Goal: Task Accomplishment & Management: Manage account settings

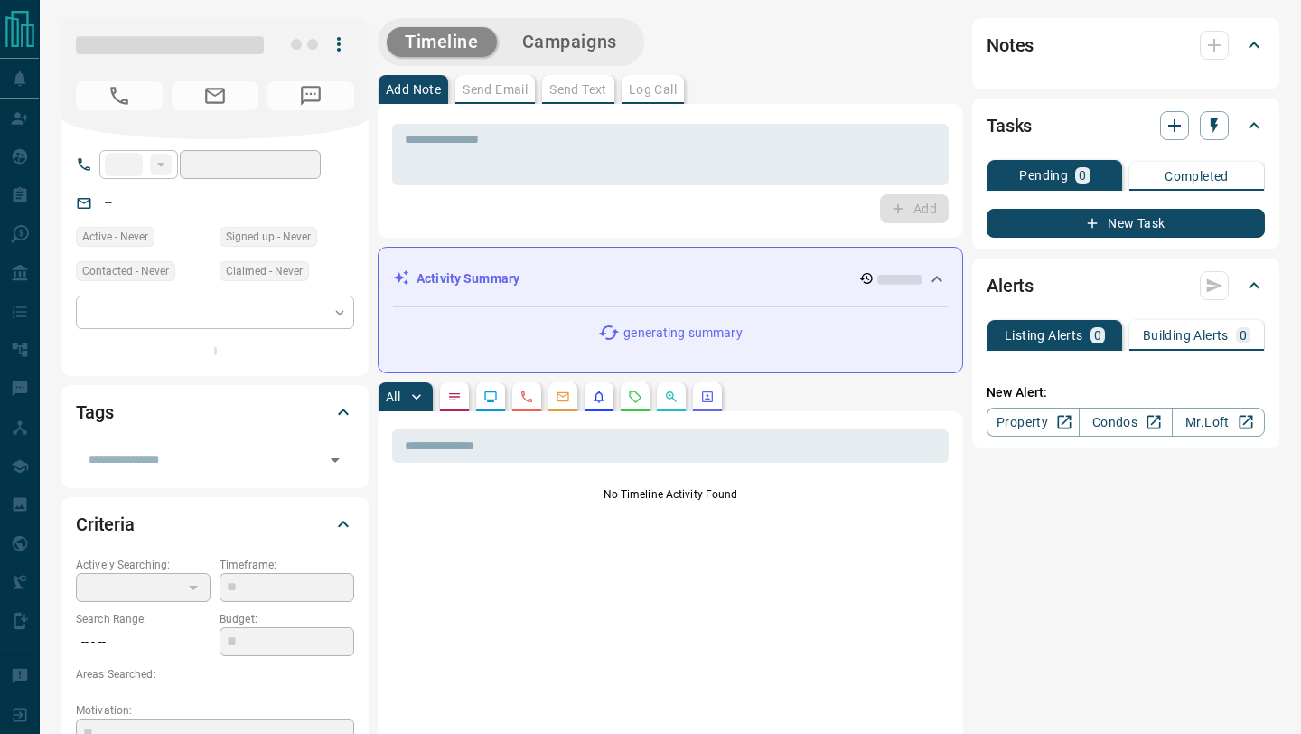
type input "***"
type input "**********"
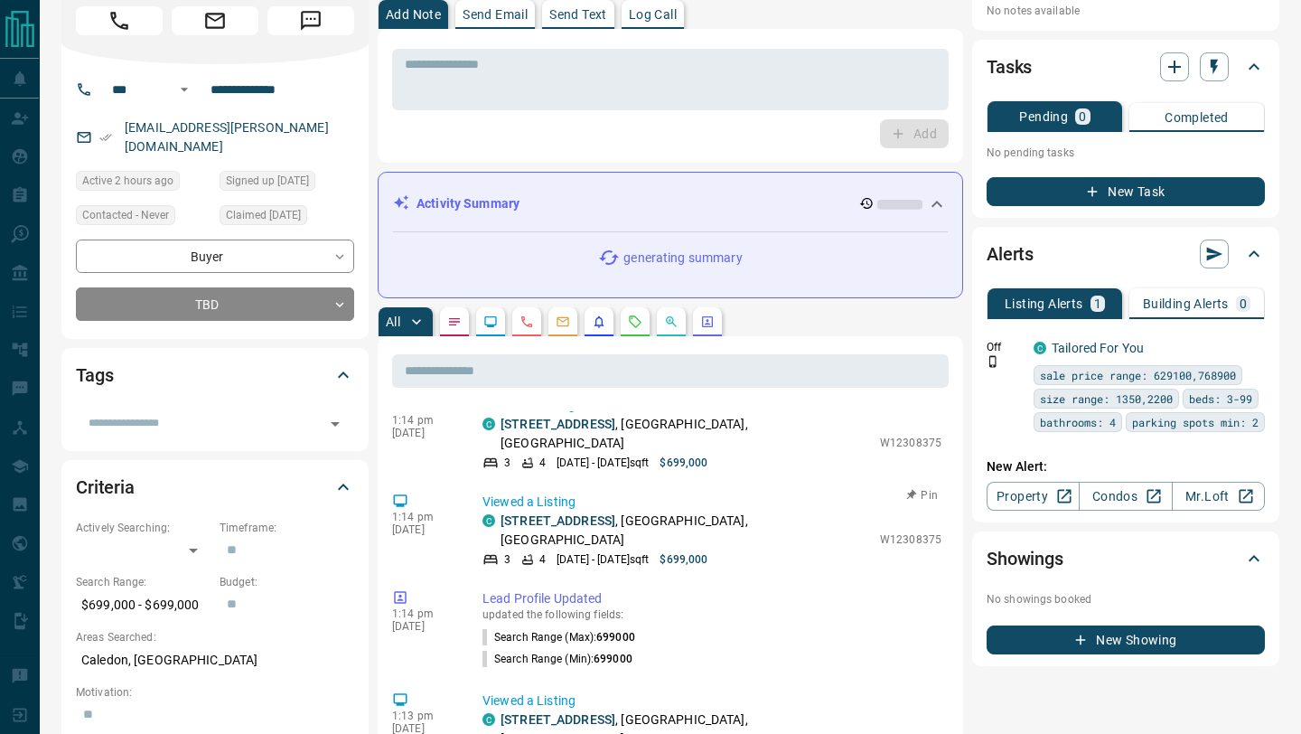
scroll to position [331, 0]
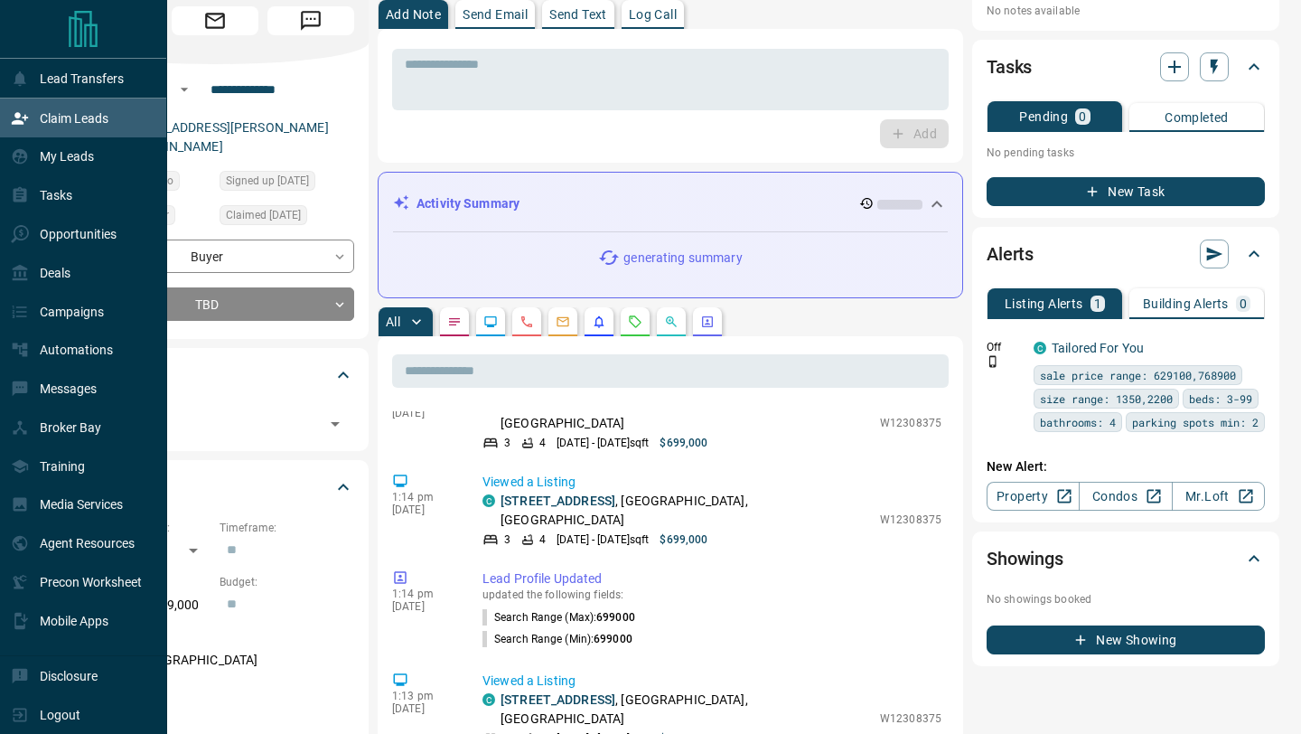
click at [58, 134] on div "Claim Leads" at bounding box center [83, 117] width 167 height 39
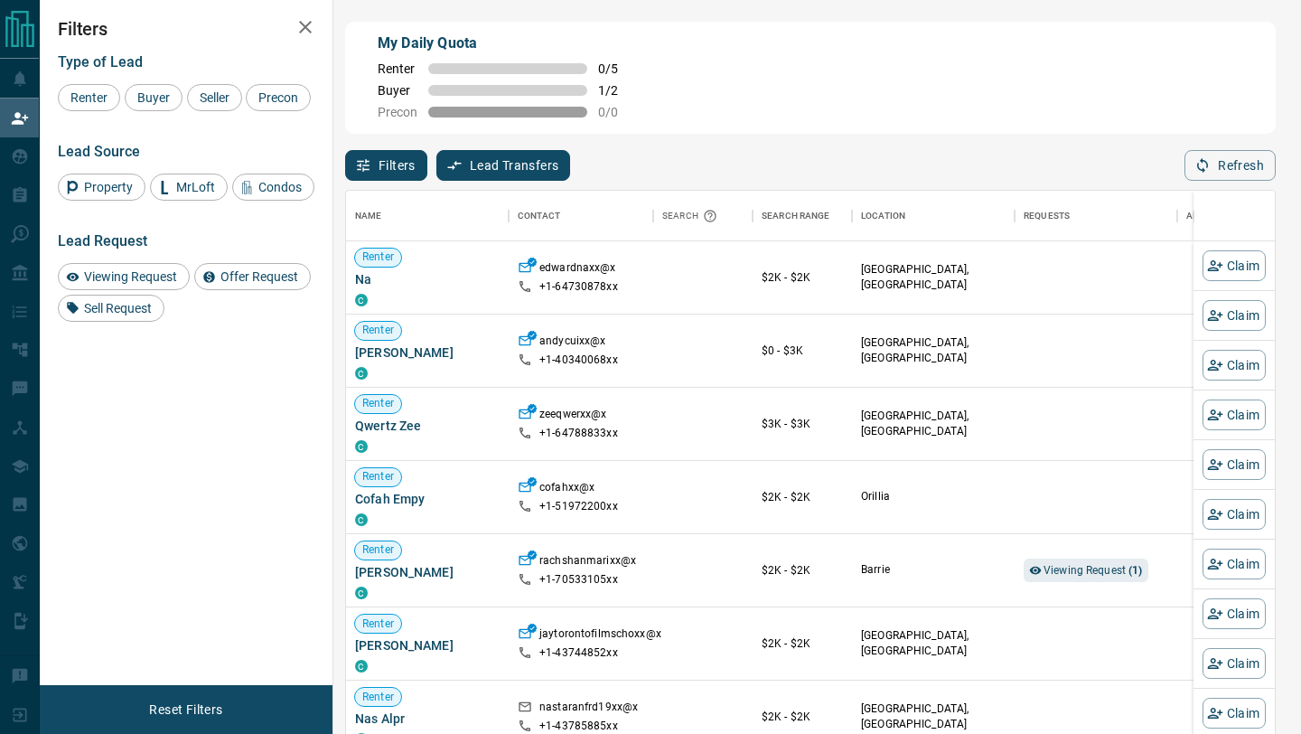
scroll to position [557, 929]
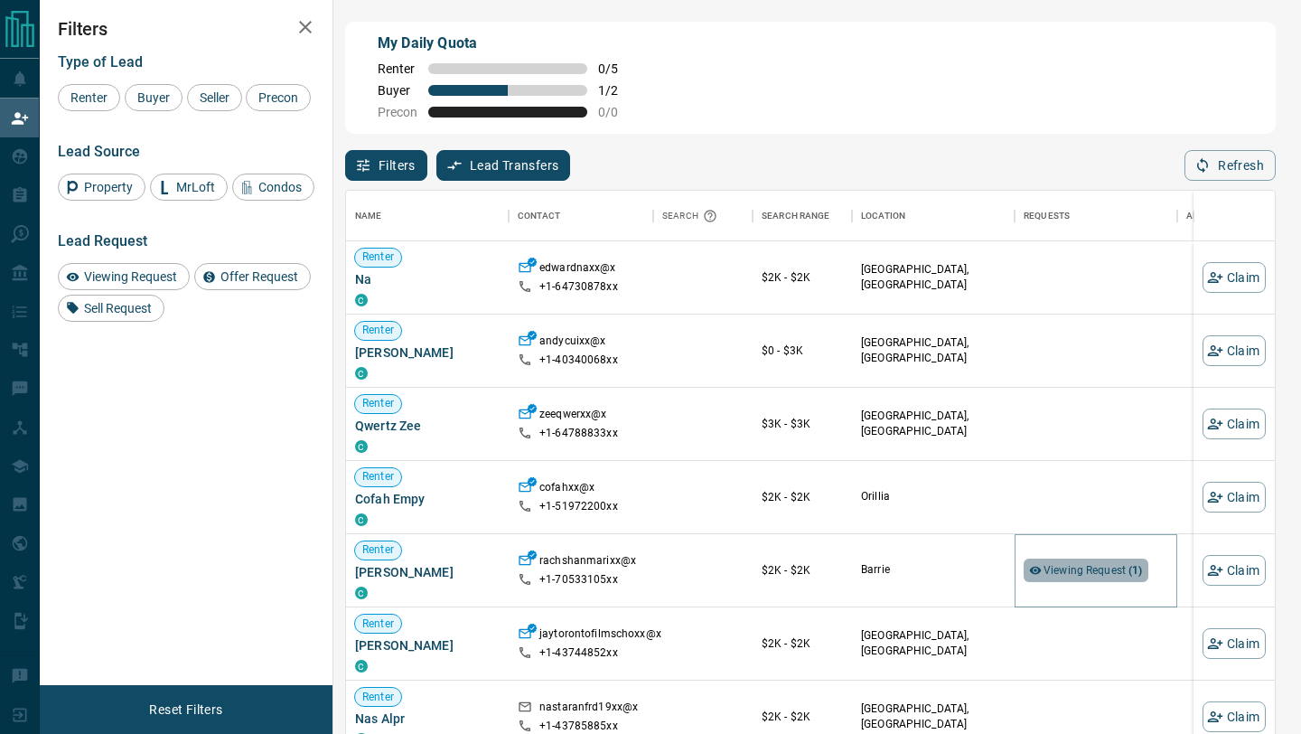
click at [1072, 573] on span "Viewing Request ( 1 )" at bounding box center [1092, 570] width 99 height 13
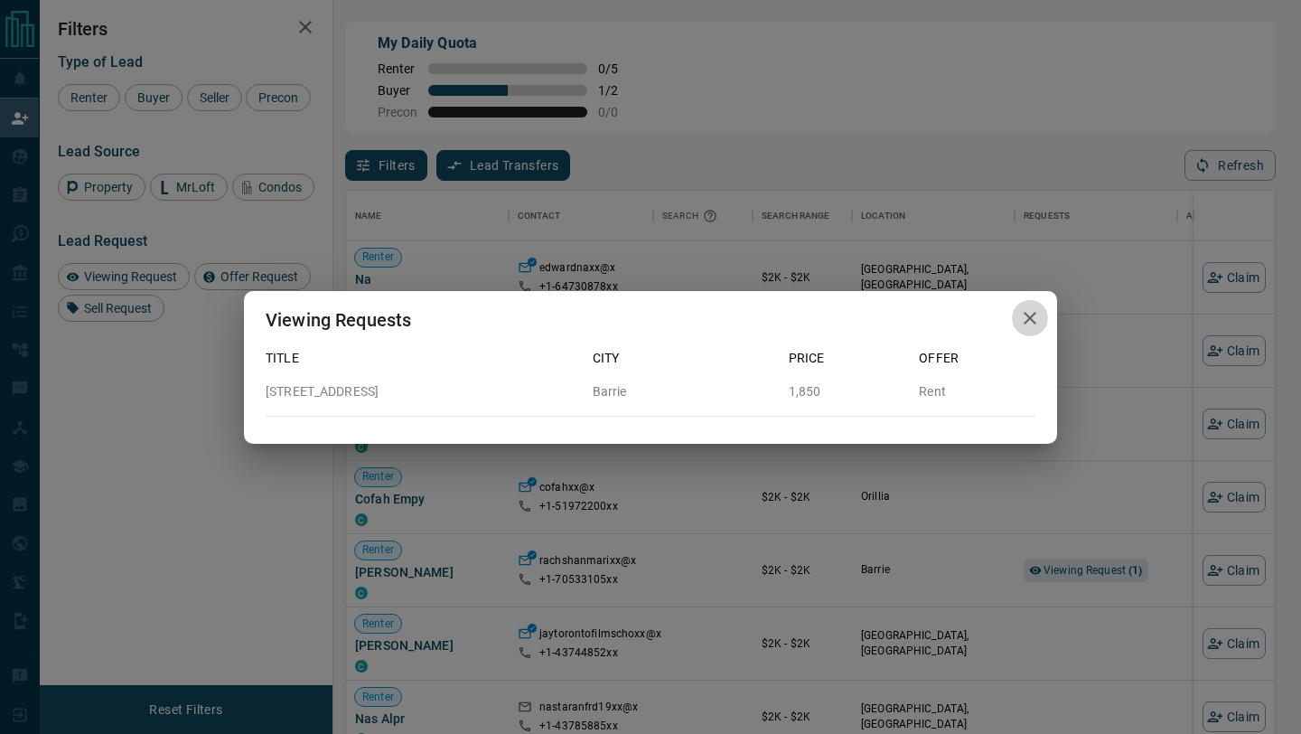
click at [1033, 314] on icon "button" at bounding box center [1030, 318] width 13 height 13
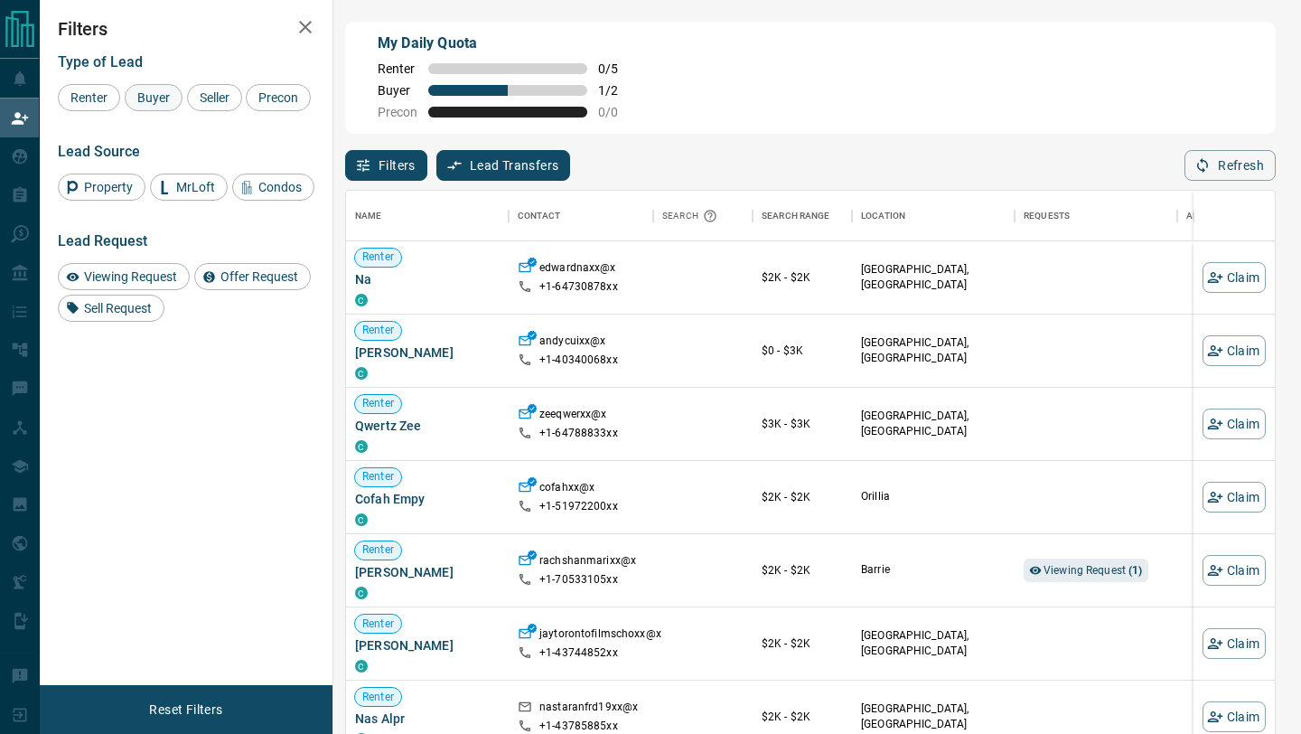
click at [136, 97] on span "Buyer" at bounding box center [153, 97] width 45 height 14
click at [211, 97] on span "Seller" at bounding box center [214, 97] width 42 height 14
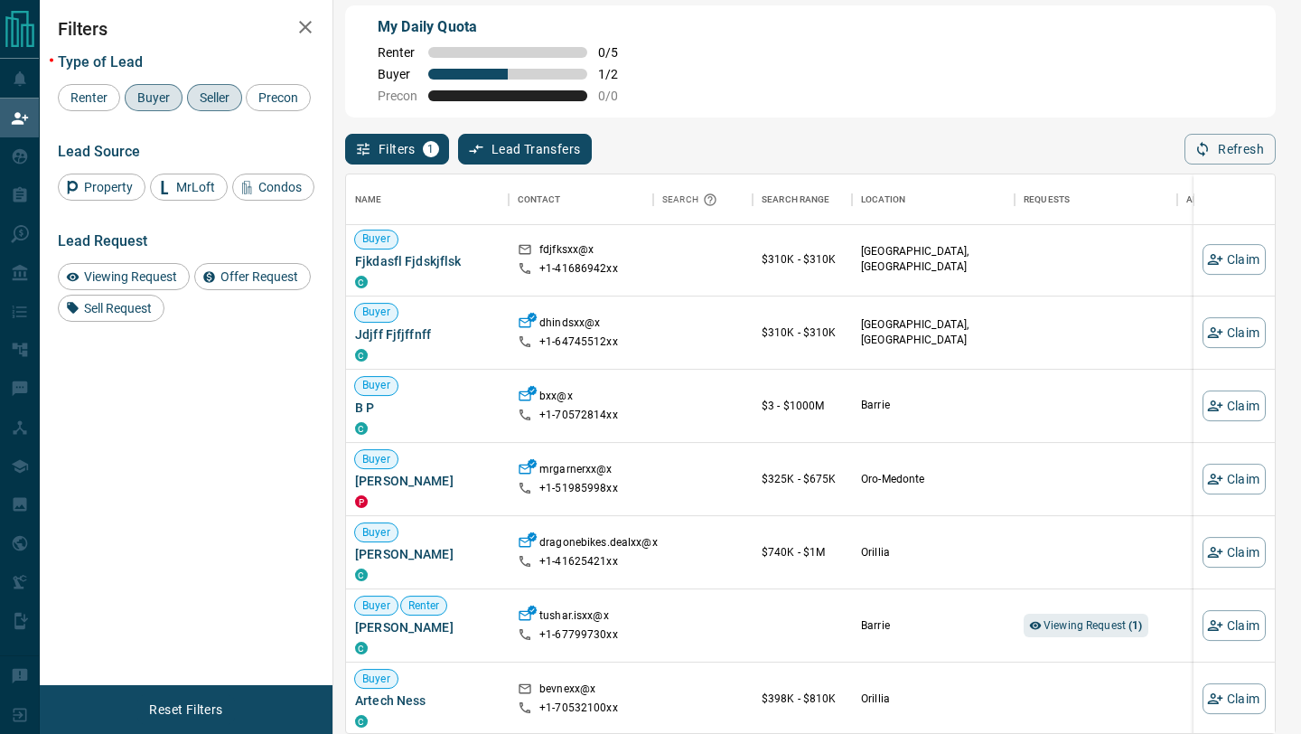
scroll to position [711, 0]
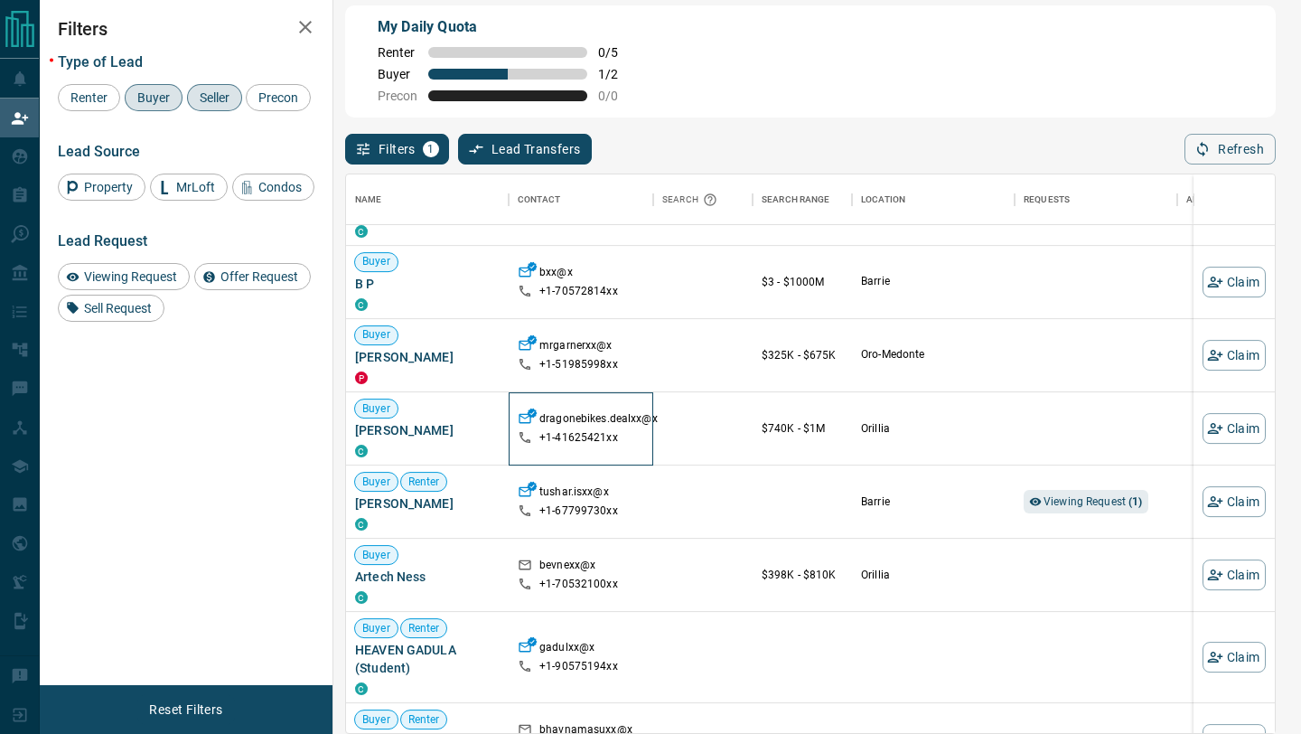
click at [566, 418] on p "dragonebikes.dealxx@x" at bounding box center [598, 420] width 118 height 19
click at [1082, 494] on span "Viewing Request ( 1 )" at bounding box center [1092, 501] width 99 height 18
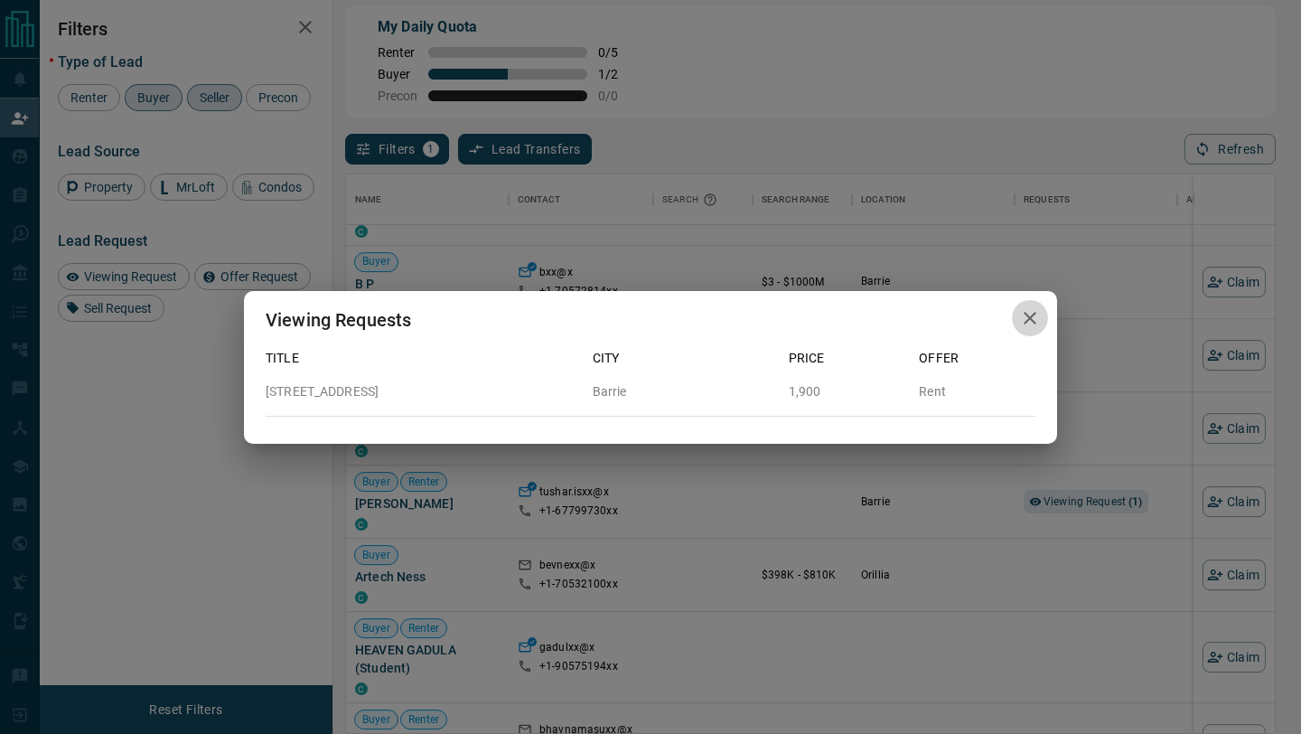
click at [1025, 314] on icon "button" at bounding box center [1030, 318] width 13 height 13
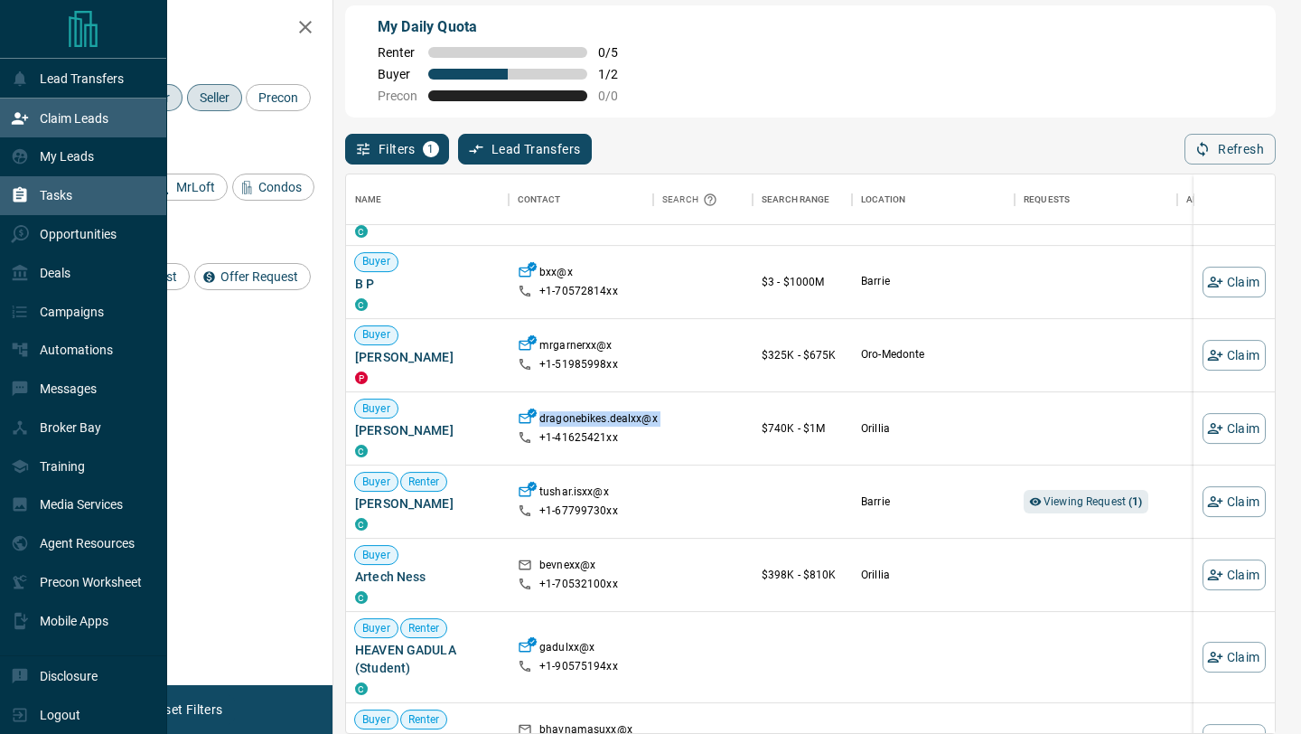
click at [4, 207] on div "Tasks" at bounding box center [83, 195] width 167 height 39
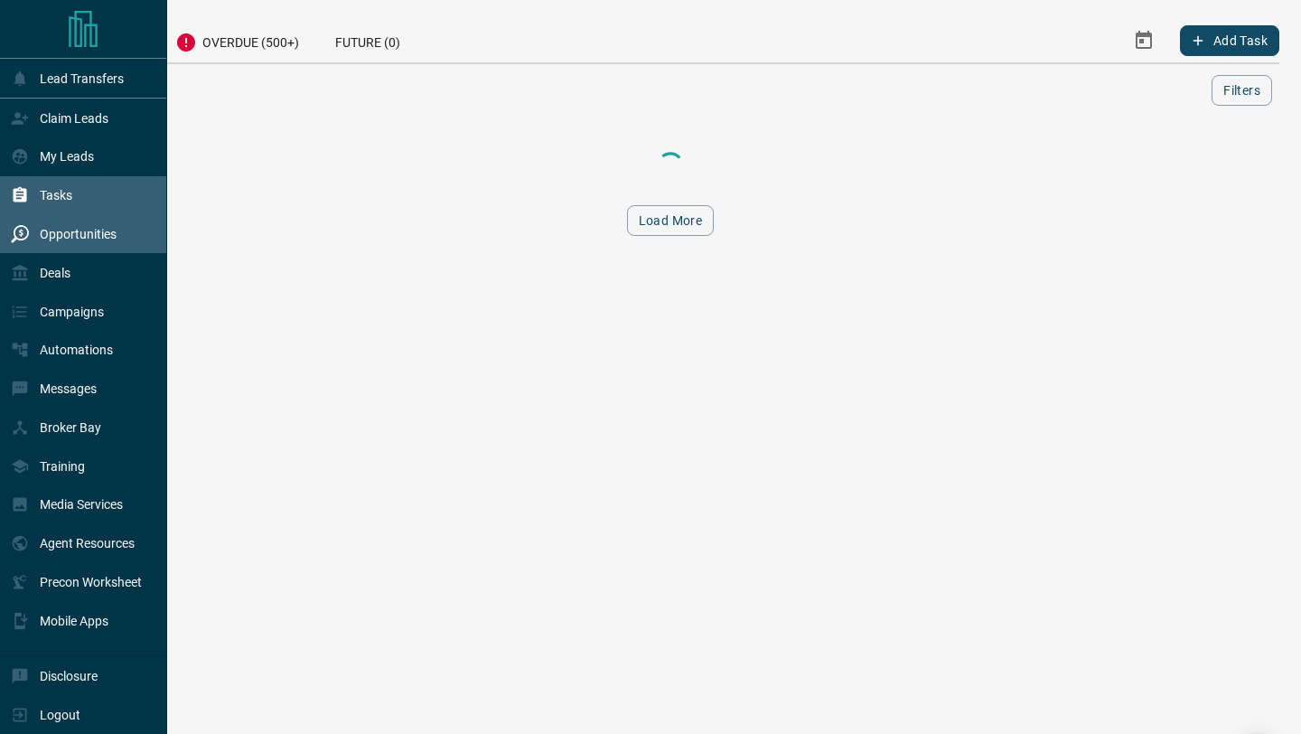
click at [6, 233] on div "Opportunities" at bounding box center [83, 234] width 167 height 39
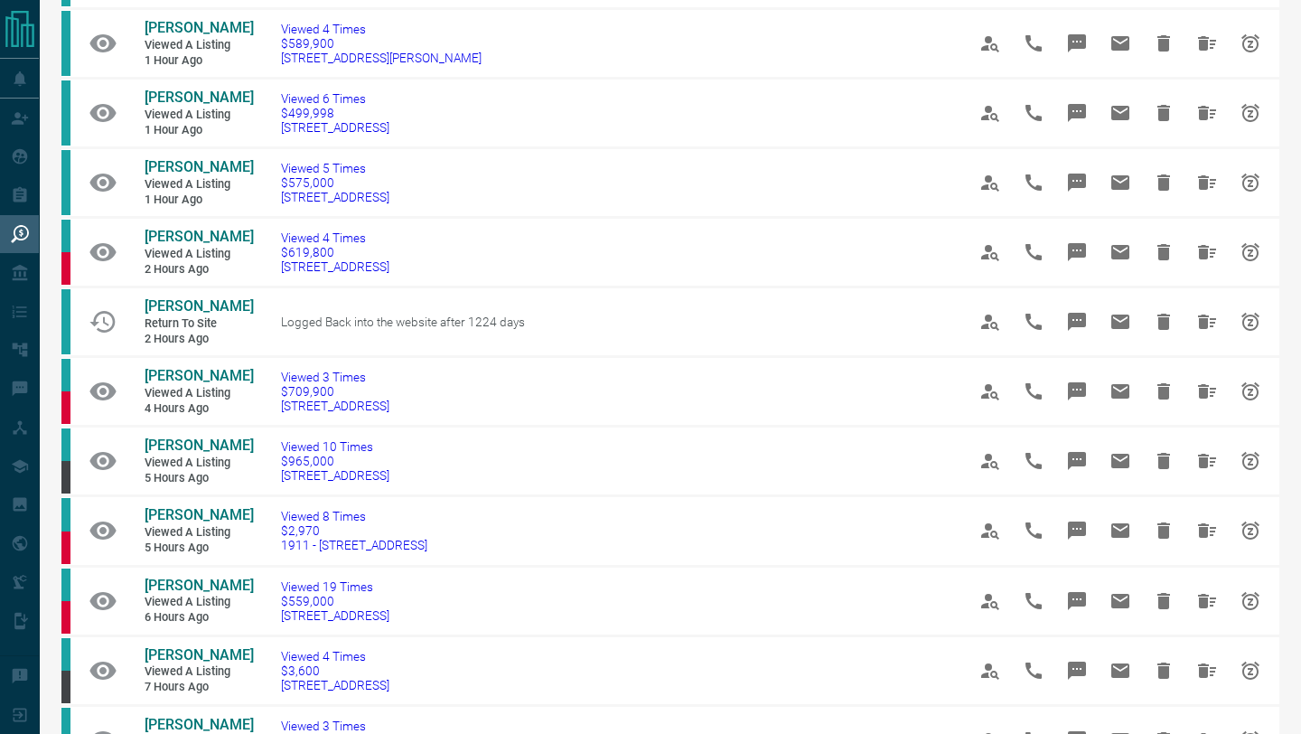
scroll to position [533, 0]
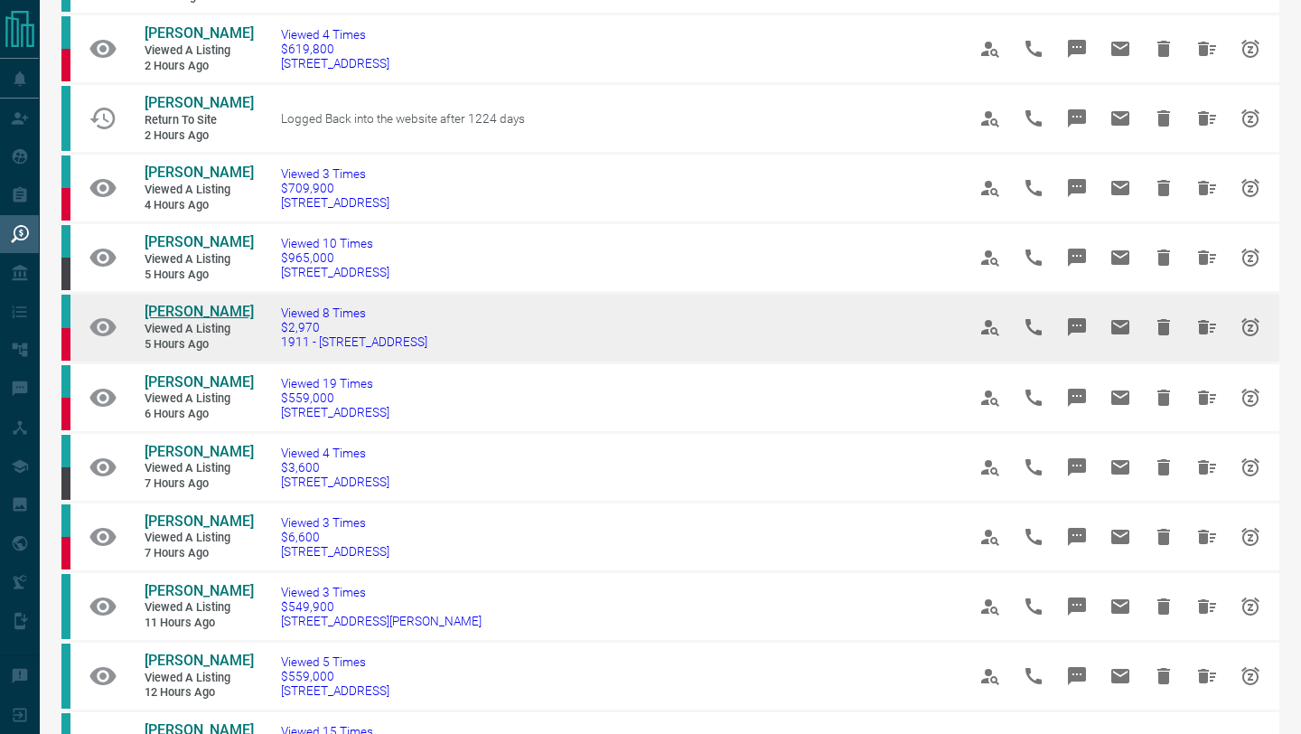
click at [198, 320] on span "[PERSON_NAME]" at bounding box center [199, 311] width 109 height 17
